Goal: Information Seeking & Learning: Compare options

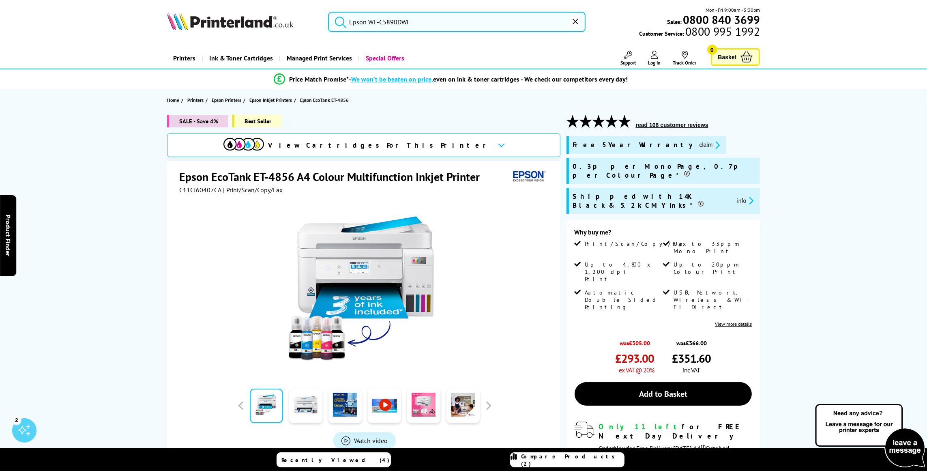
click at [547, 464] on link "Compare Products (2)" at bounding box center [567, 459] width 114 height 15
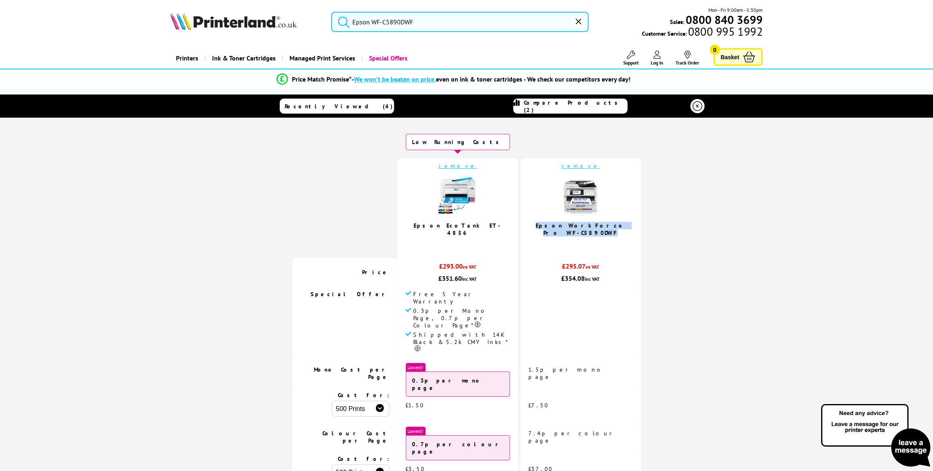
drag, startPoint x: 579, startPoint y: 230, endPoint x: 530, endPoint y: 226, distance: 48.9
click at [530, 226] on td "remove Epson WorkForce Pro WF-C5890DWF" at bounding box center [581, 208] width 120 height 100
copy link "Epson WorkForce Pro WF-C5890DWF"
drag, startPoint x: 499, startPoint y: 224, endPoint x: 441, endPoint y: 228, distance: 58.1
click at [441, 228] on td "remove Epson EcoTank ET-4856 4.9 / 5" at bounding box center [458, 208] width 120 height 100
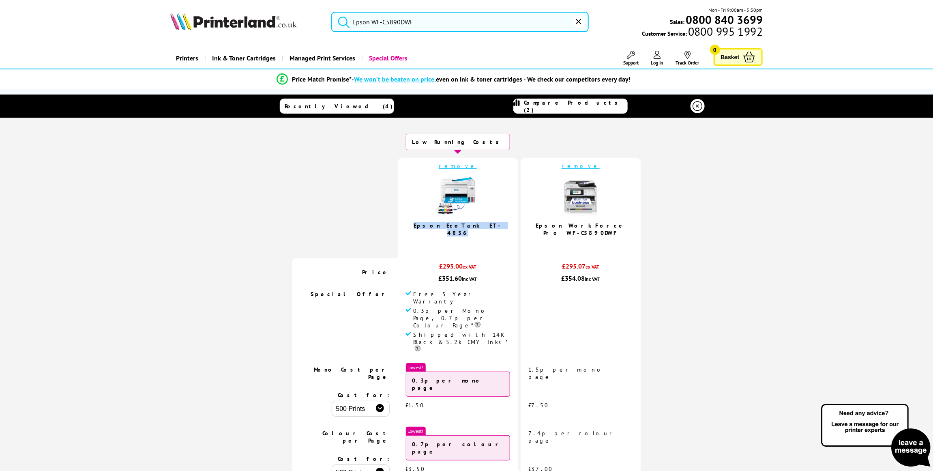
copy link "Epson EcoTank ET-4856"
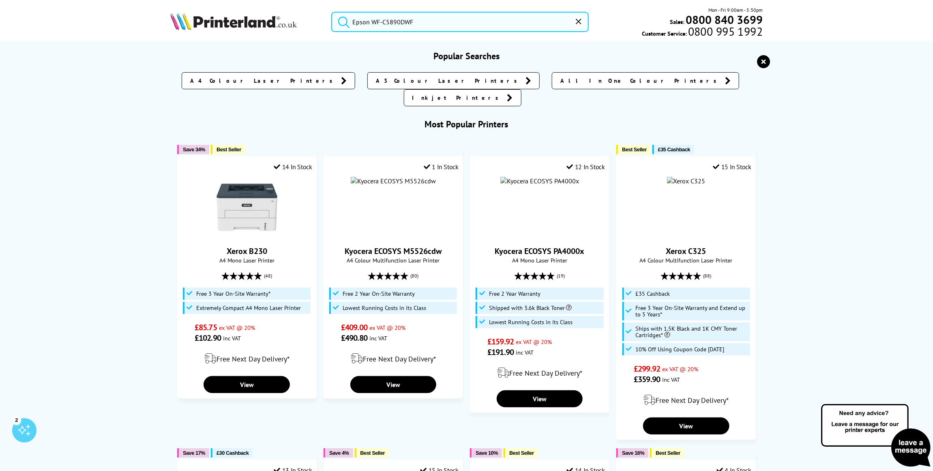
click at [416, 17] on input "Epson WF-C5890DWF" at bounding box center [459, 22] width 257 height 20
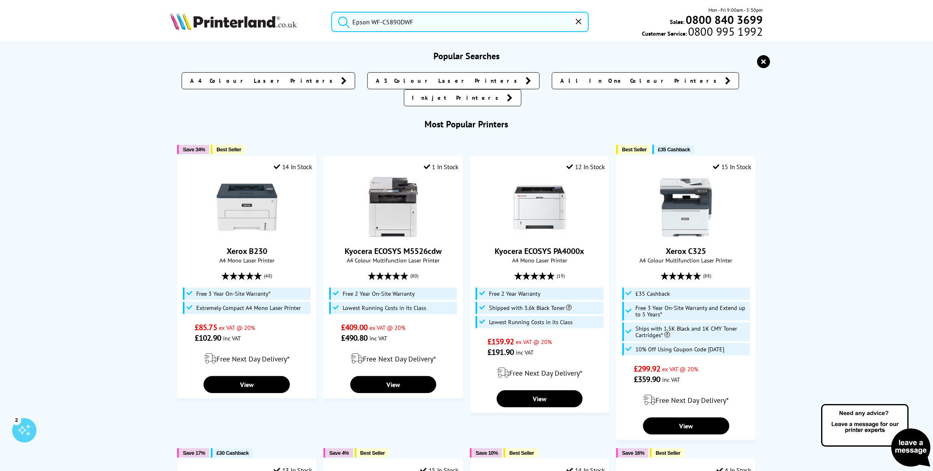
click at [416, 17] on input "Epson WF-C5890DWF" at bounding box center [459, 22] width 257 height 20
click at [577, 22] on icon "reset" at bounding box center [579, 22] width 6 height 6
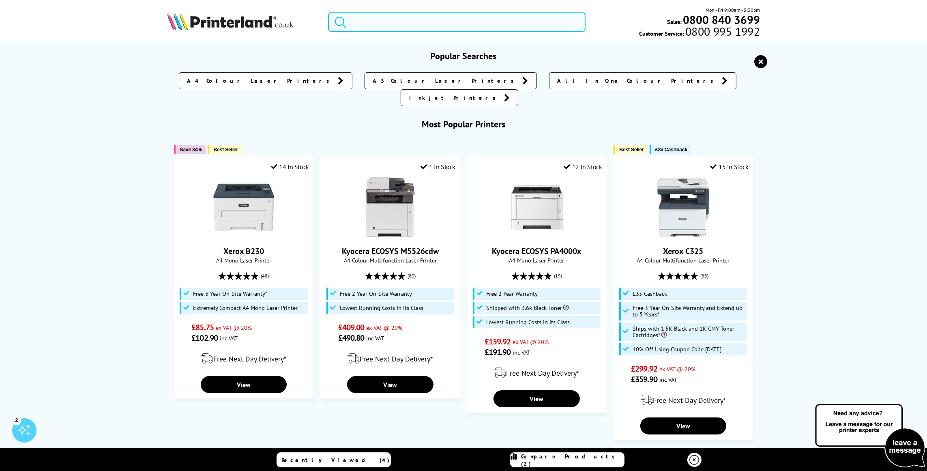
paste input "Epson EcoTank ET-4856"
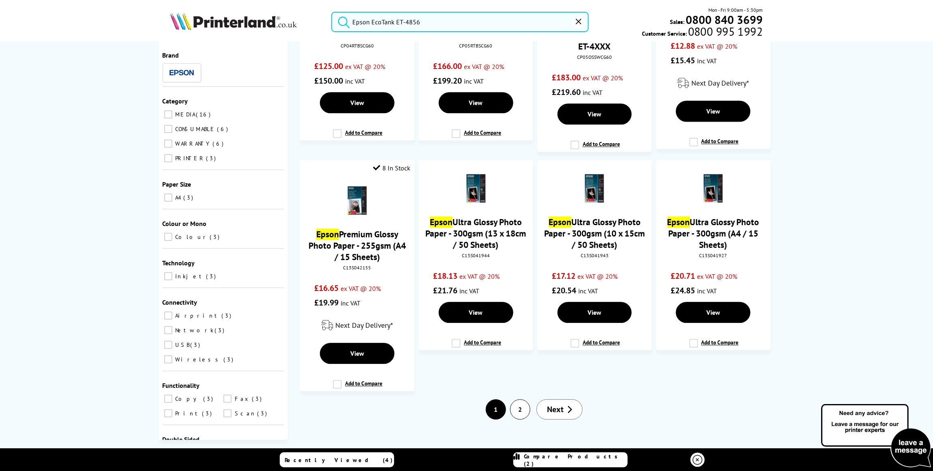
scroll to position [1058, 0]
click at [554, 404] on span "Next" at bounding box center [555, 409] width 17 height 11
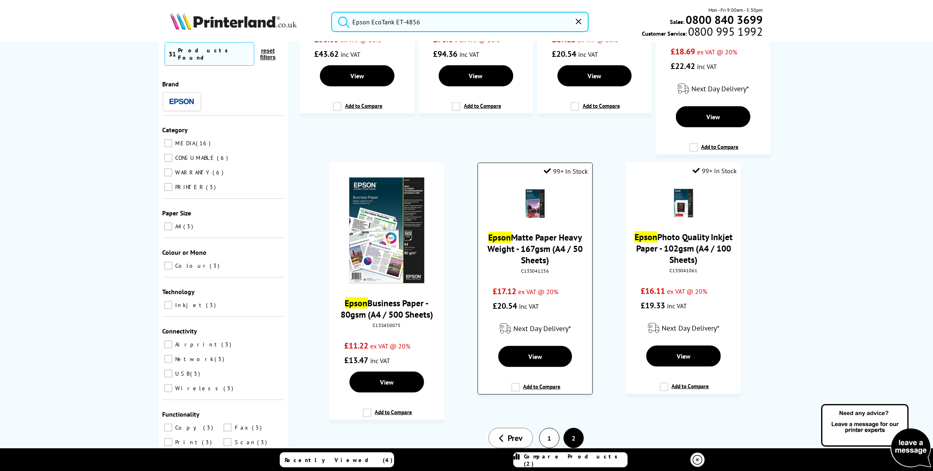
scroll to position [444, 0]
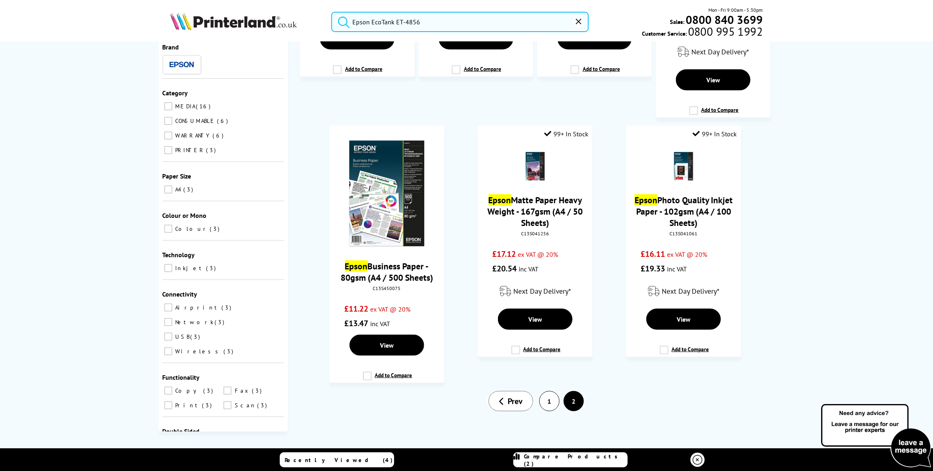
click at [540, 401] on link "1" at bounding box center [549, 400] width 19 height 19
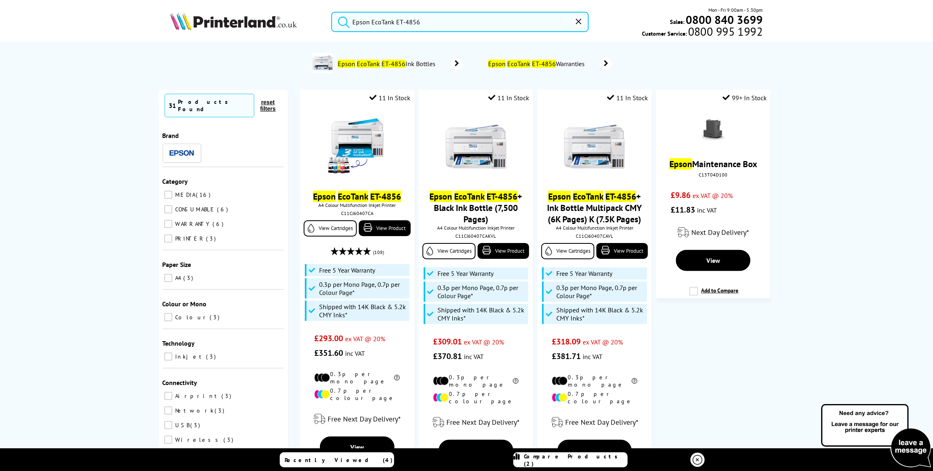
click at [419, 20] on input "Epson EcoTank ET-4856" at bounding box center [459, 22] width 257 height 20
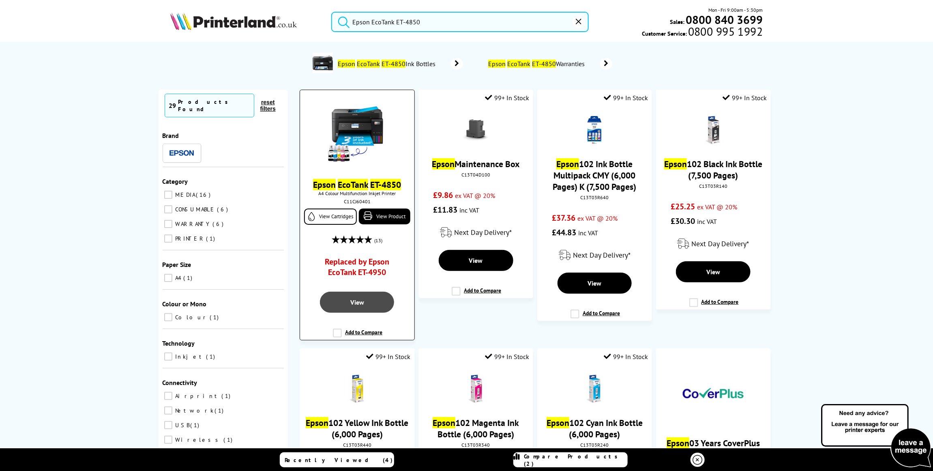
type input "Epson EcoTank ET-4850"
click at [359, 299] on span "View" at bounding box center [358, 302] width 14 height 8
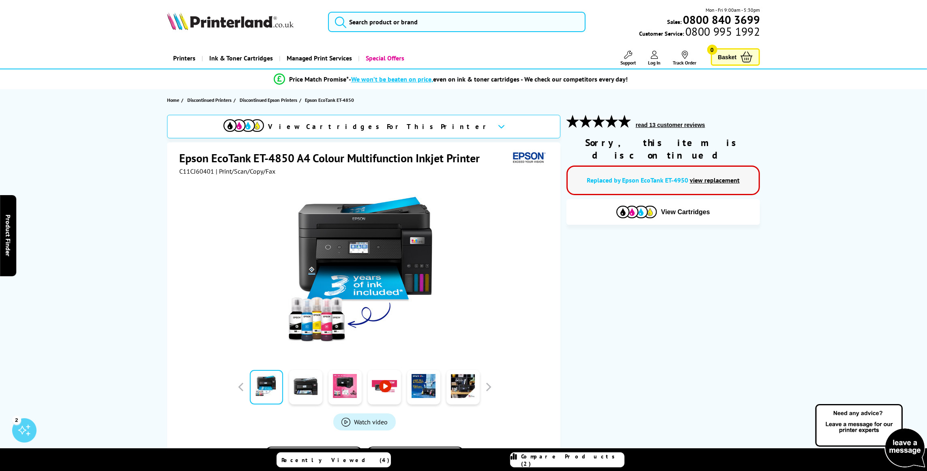
click at [704, 176] on link "view replacement" at bounding box center [715, 180] width 50 height 8
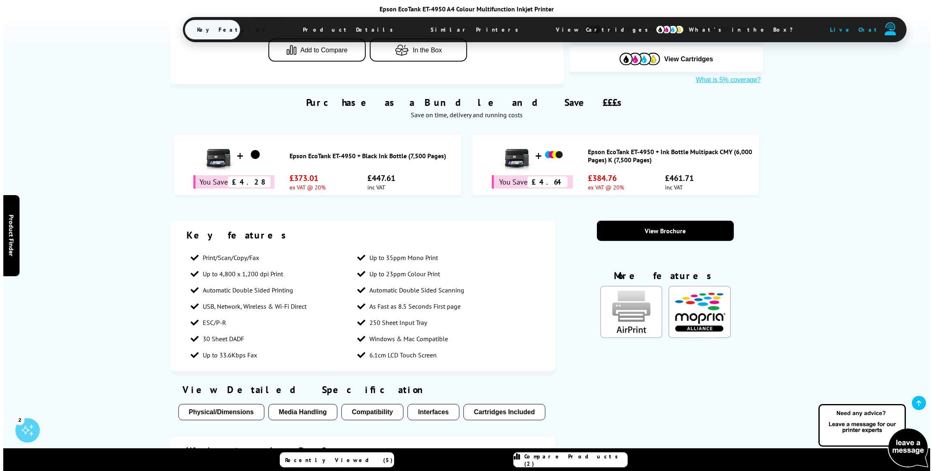
scroll to position [162, 0]
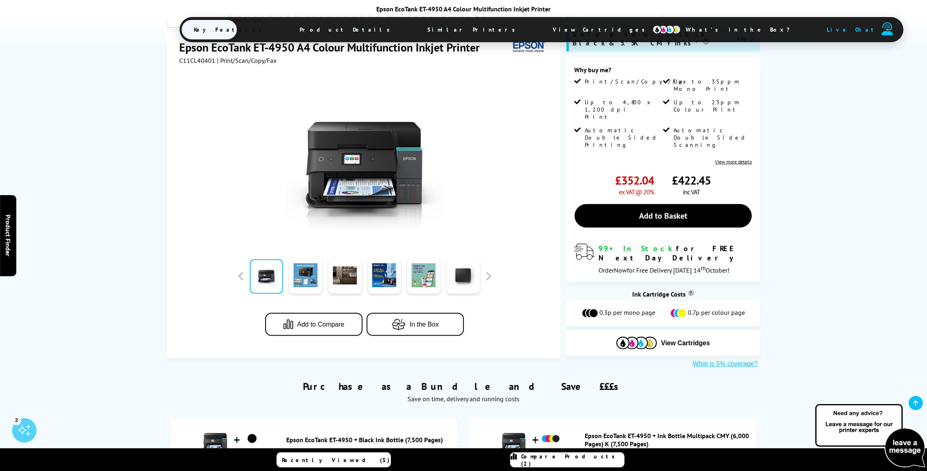
click at [299, 321] on span "Add to Compare" at bounding box center [320, 324] width 47 height 7
click at [578, 464] on link "Compare Products (3)" at bounding box center [567, 459] width 114 height 15
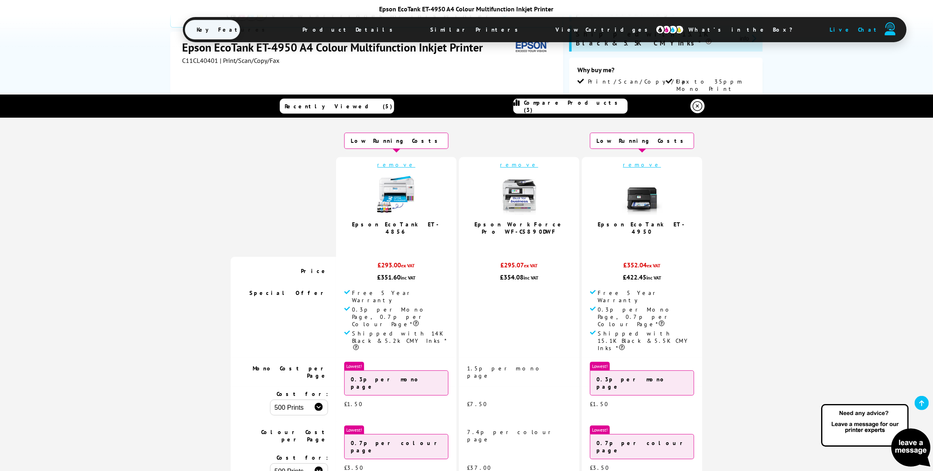
scroll to position [0, 0]
drag, startPoint x: 642, startPoint y: 224, endPoint x: 584, endPoint y: 227, distance: 57.7
click at [584, 227] on td "remove Epson EcoTank ET-4950 5.0 / 5" at bounding box center [642, 208] width 120 height 100
copy link "Epson EcoTank ET-4950"
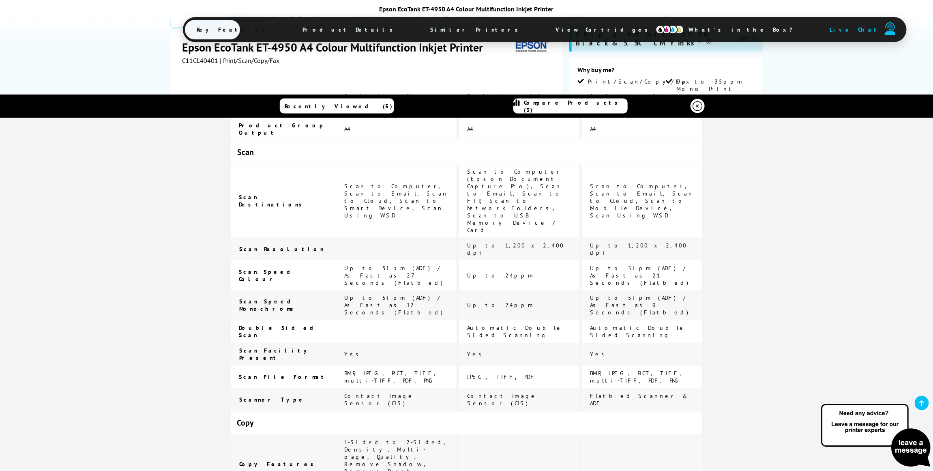
scroll to position [690, 0]
